Goal: Register for event/course

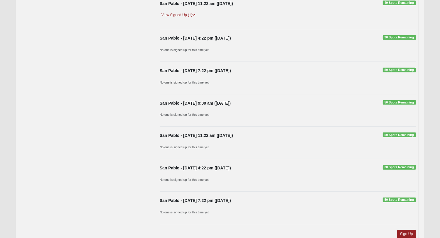
scroll to position [447, 0]
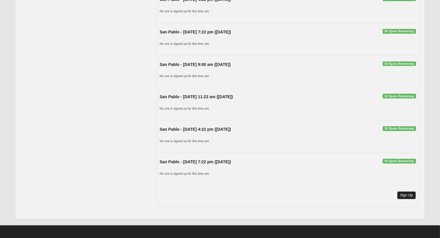
click at [406, 194] on link "Sign Up" at bounding box center [406, 195] width 19 height 8
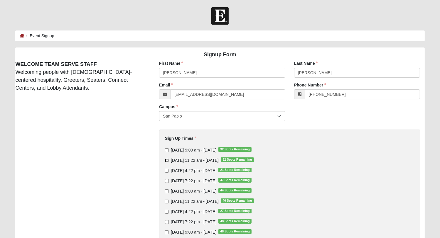
click at [167, 160] on input "[DATE] 11:22 am - [DATE] 32 Spots Remaining" at bounding box center [167, 161] width 4 height 4
checkbox input "true"
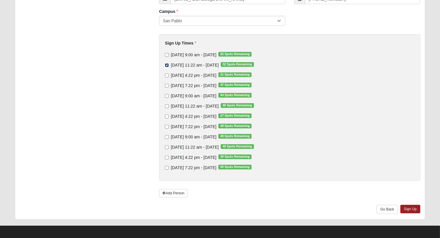
scroll to position [97, 0]
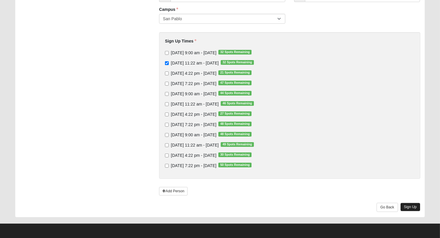
click at [408, 205] on link "Sign Up" at bounding box center [410, 207] width 20 height 9
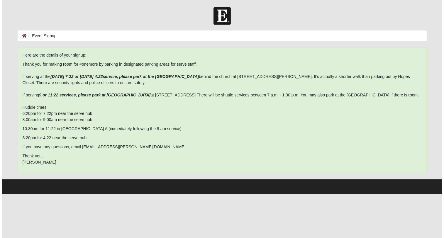
scroll to position [0, 0]
